Goal: Go to known website: Access a specific website the user already knows

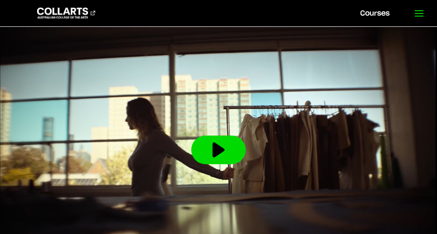
click at [416, 15] on icon at bounding box center [419, 13] width 11 height 11
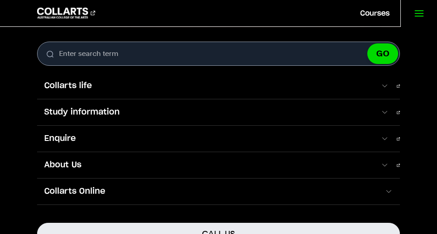
click at [416, 16] on line at bounding box center [419, 16] width 8 height 0
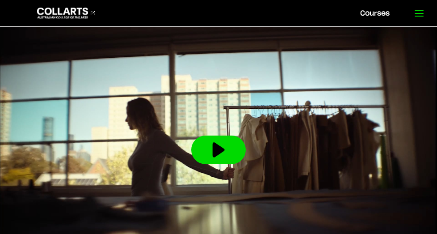
click at [416, 16] on line at bounding box center [419, 16] width 8 height 0
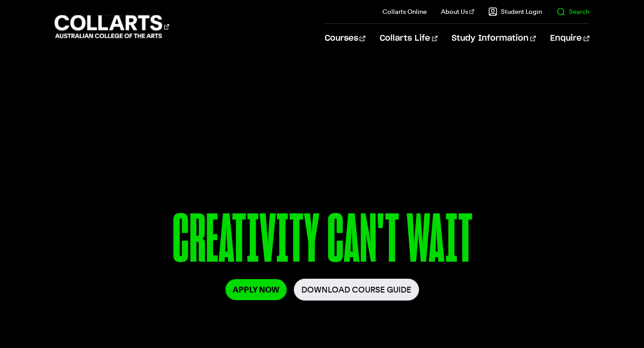
click at [437, 14] on link "Search" at bounding box center [572, 11] width 33 height 9
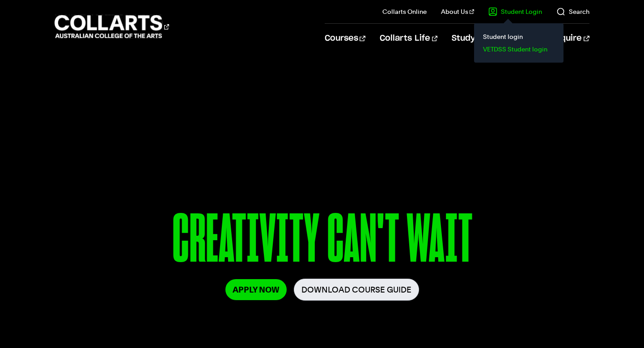
click at [504, 46] on link "VETDSS Student login" at bounding box center [518, 49] width 75 height 13
